Goal: Information Seeking & Learning: Learn about a topic

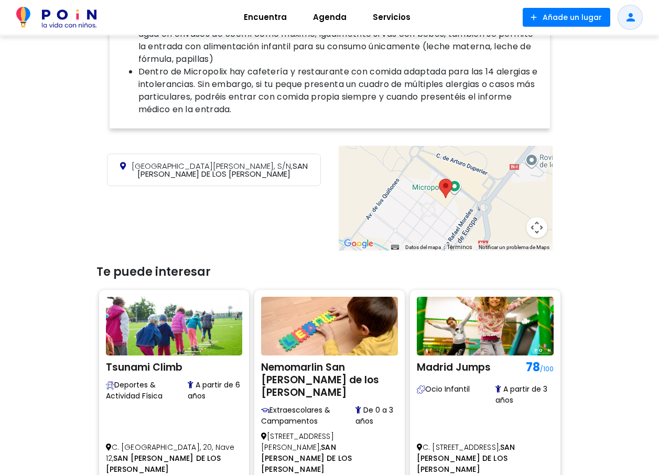
scroll to position [672, 0]
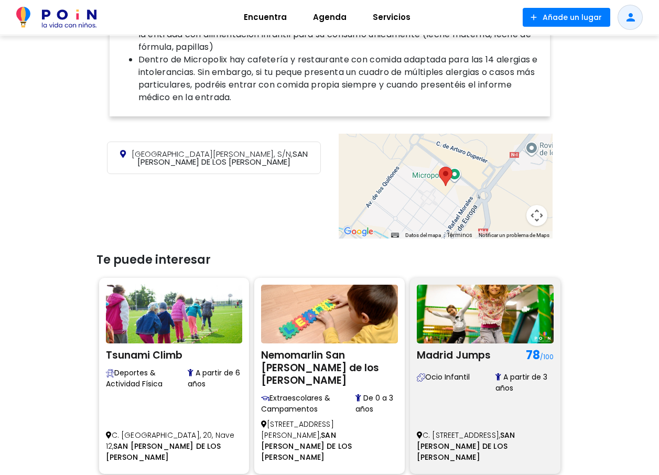
click at [471, 313] on img at bounding box center [485, 314] width 137 height 59
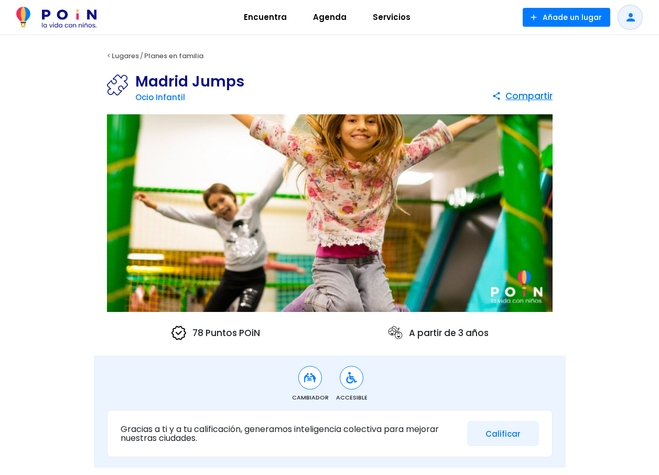
click at [353, 150] on img at bounding box center [330, 213] width 446 height 198
click at [167, 97] on link "Ocio Infantil" at bounding box center [160, 97] width 50 height 11
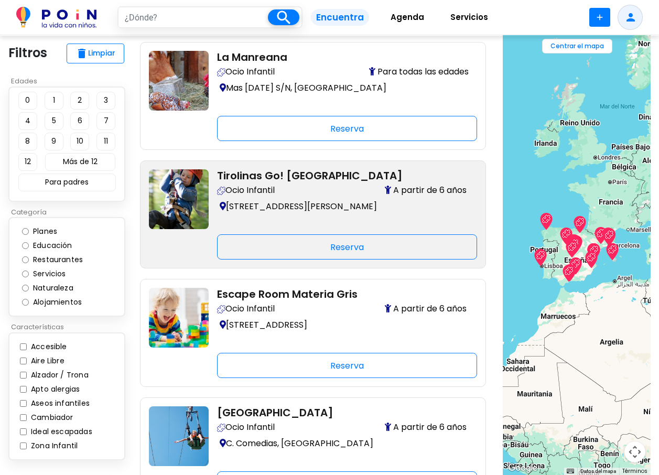
scroll to position [52, 0]
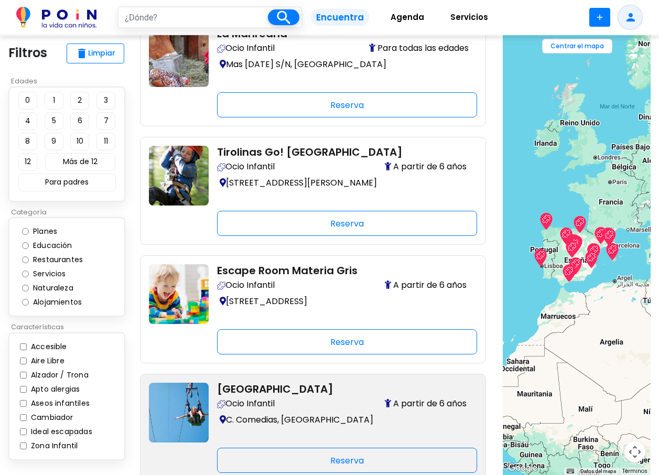
click at [187, 405] on img at bounding box center [179, 413] width 60 height 60
